Goal: Information Seeking & Learning: Learn about a topic

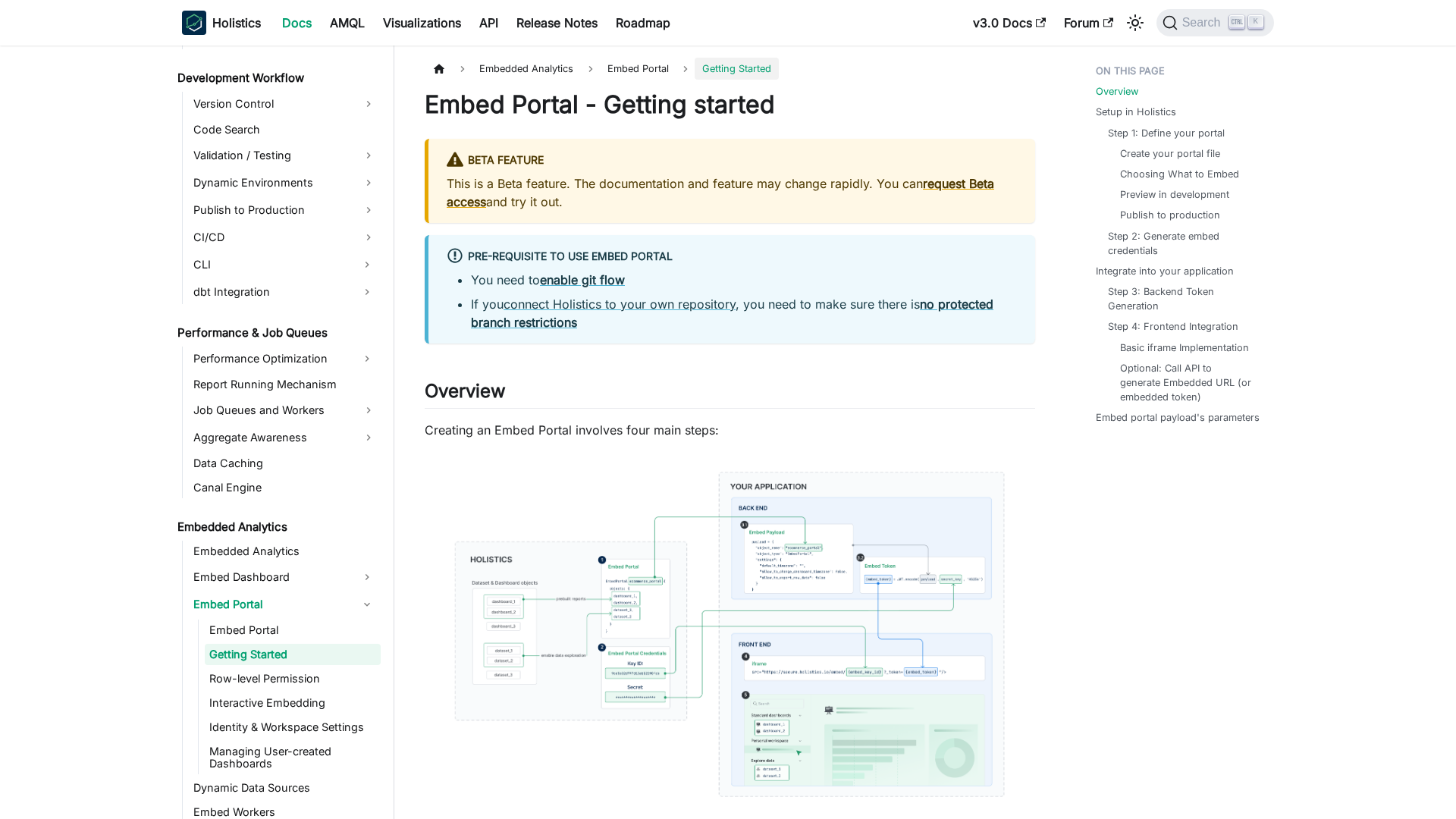
scroll to position [1138, 0]
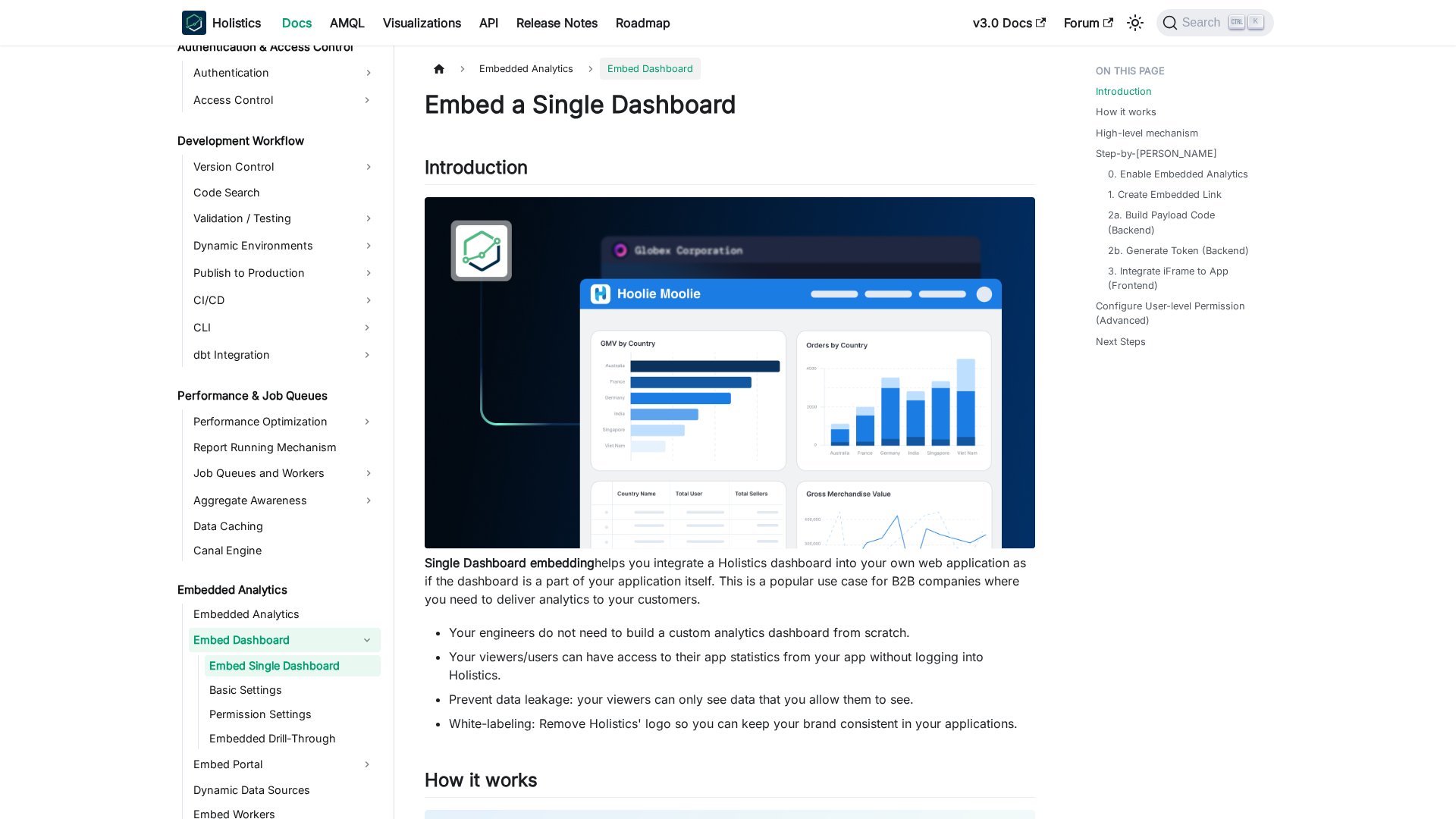
scroll to position [1086, 0]
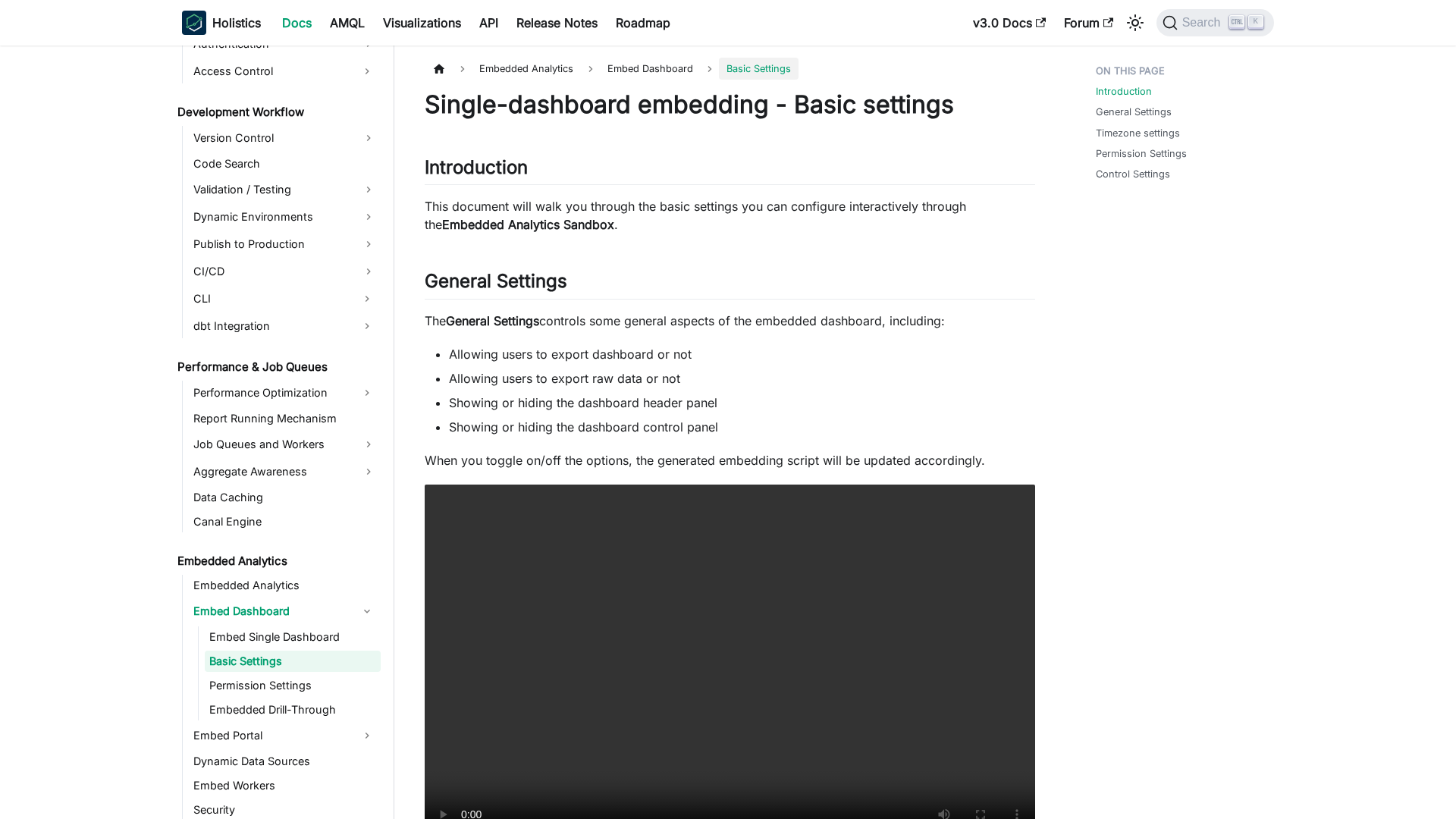
scroll to position [1110, 0]
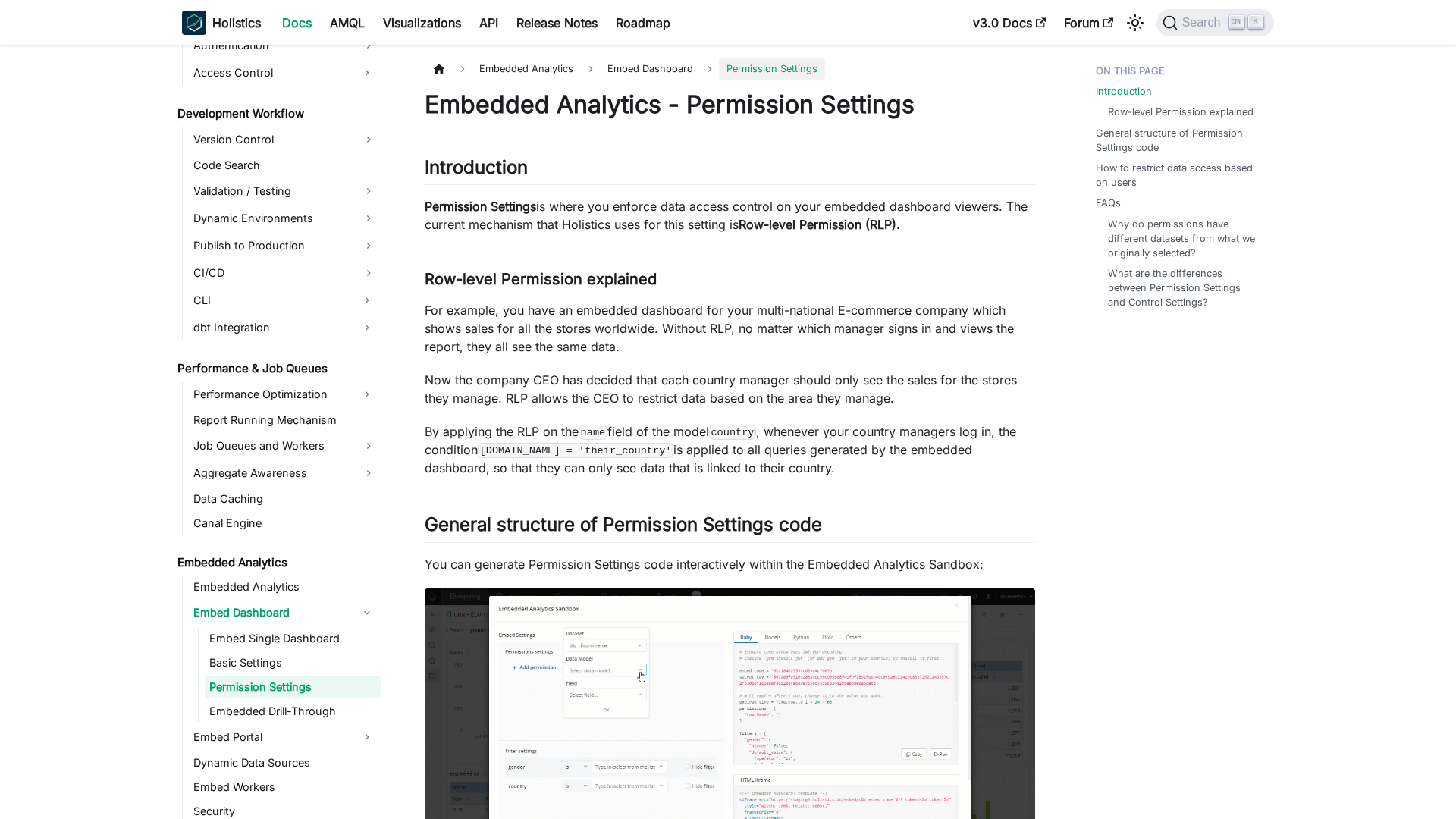
scroll to position [1134, 0]
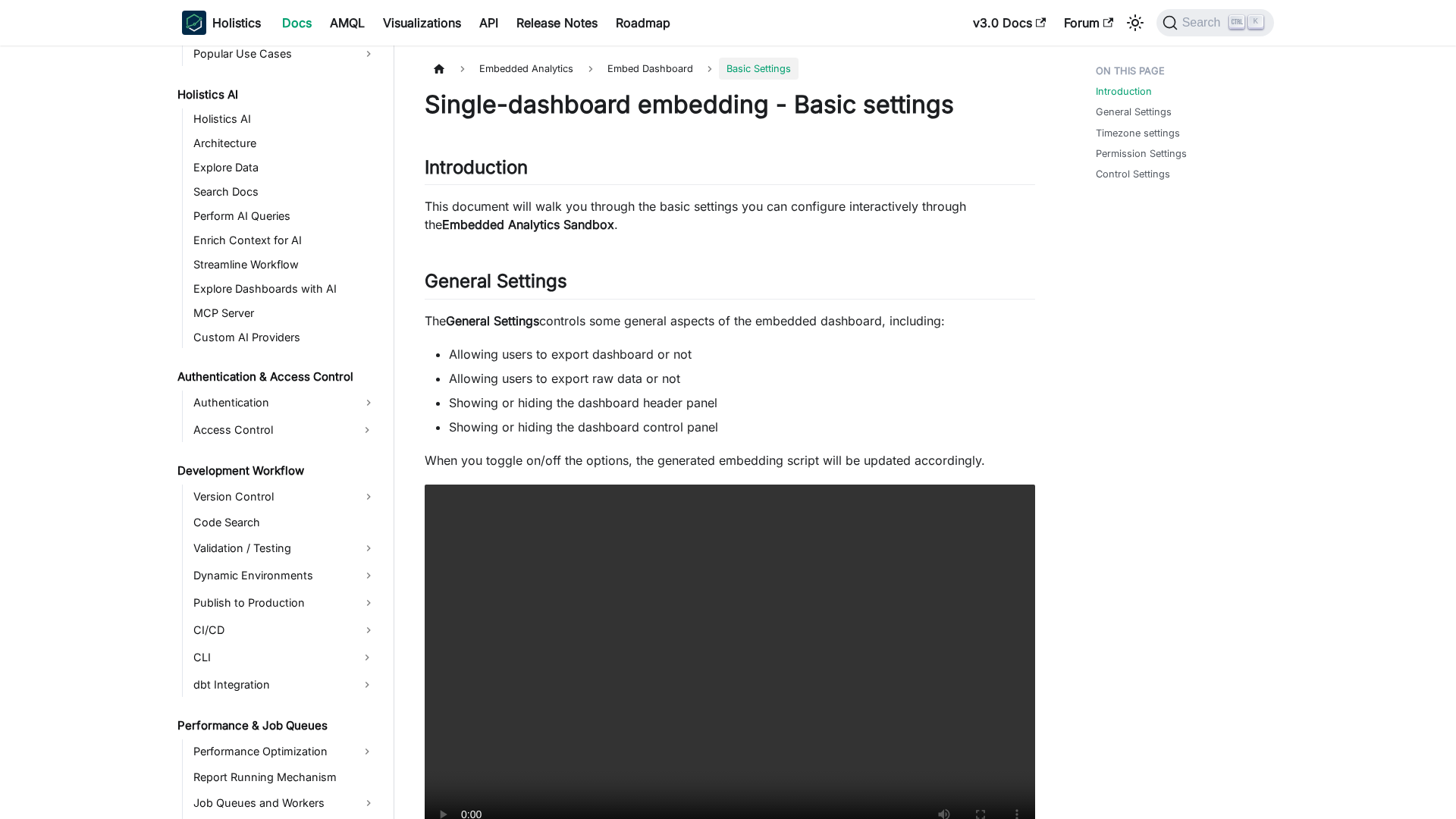
scroll to position [1110, 0]
